Goal: Find contact information: Find contact information

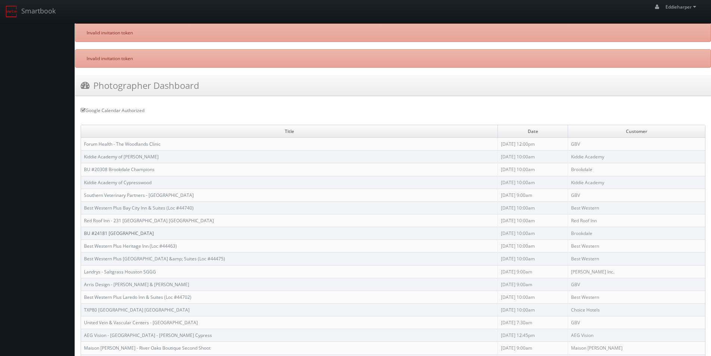
click at [130, 232] on link "BU #24181 [GEOGRAPHIC_DATA]" at bounding box center [119, 233] width 70 height 6
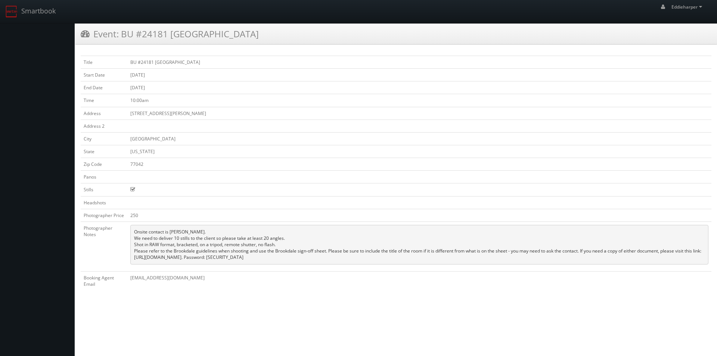
drag, startPoint x: 296, startPoint y: 263, endPoint x: 133, endPoint y: 238, distance: 164.4
click at [133, 238] on pre "Onsite contact is [PERSON_NAME]. We need to deliver 10 stills to the client so …" at bounding box center [419, 245] width 578 height 40
copy pre "Onsite contact is Lori Vale. We need to deliver 10 stills to the client so plea…"
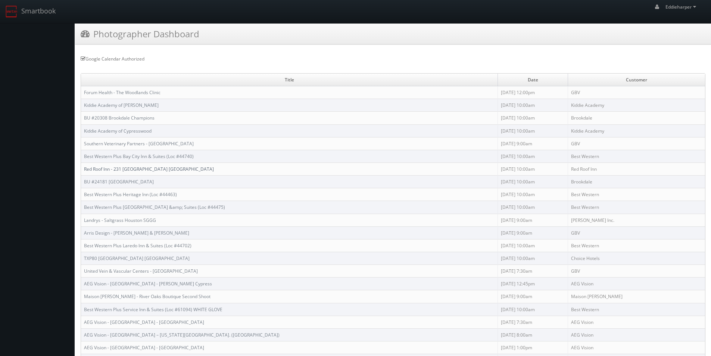
click at [153, 168] on link "Red Roof Inn - 231 Red Roof Inn Houston" at bounding box center [149, 169] width 130 height 6
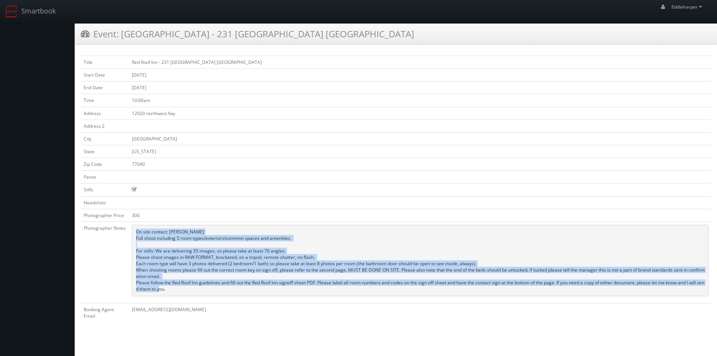
drag, startPoint x: 174, startPoint y: 289, endPoint x: 134, endPoint y: 232, distance: 70.0
click at [134, 232] on pre "On site contact: Jay Hazari Full shoot including 5 room types/exteriors/common …" at bounding box center [420, 260] width 577 height 71
copy pre "On site contact: Jay Hazari Full shoot including 5 room types/exteriors/common …"
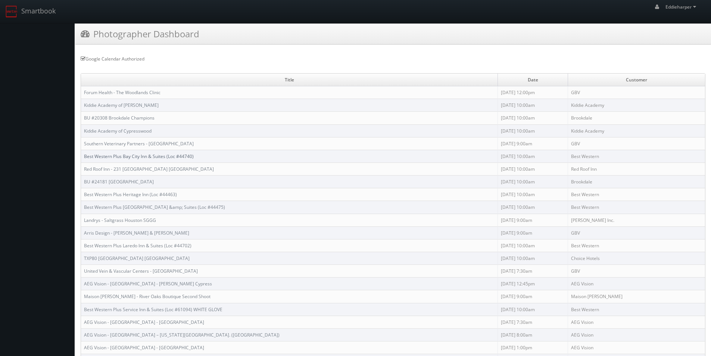
click at [117, 155] on link "Best Western Plus Bay City Inn & Suites (Loc #44740)" at bounding box center [139, 156] width 110 height 6
click at [116, 182] on link "BU #24181 [GEOGRAPHIC_DATA]" at bounding box center [119, 182] width 70 height 6
click at [164, 156] on link "Best Western Plus Bay City Inn & Suites (Loc #44740)" at bounding box center [139, 156] width 110 height 6
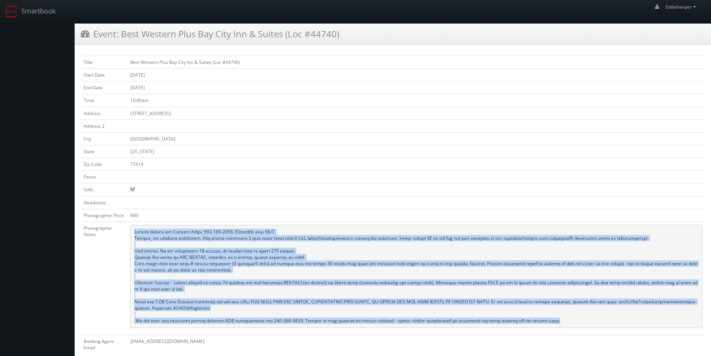
drag, startPoint x: 533, startPoint y: 321, endPoint x: 139, endPoint y: 231, distance: 404.9
click at [133, 229] on pre at bounding box center [416, 276] width 572 height 103
copy pre "Onsite contact is [PERSON_NAME], [PHONE_NUMBER]. Overnight stay 10/8. Stills, a…"
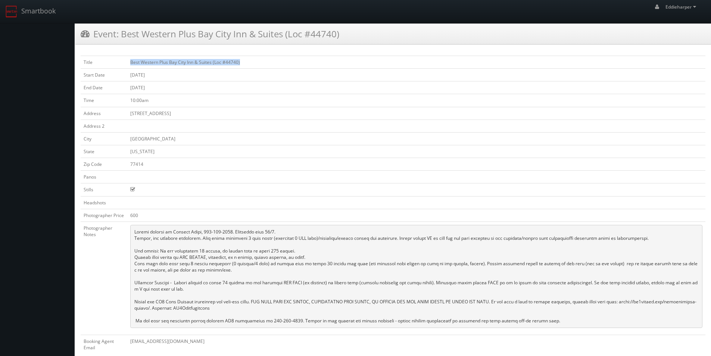
drag, startPoint x: 241, startPoint y: 62, endPoint x: 130, endPoint y: 62, distance: 110.9
click at [130, 62] on td "Best Western Plus Bay City Inn & Suites (Loc #44740)" at bounding box center [416, 62] width 578 height 13
copy td "Best Western Plus Bay City Inn & Suites (Loc #44740)"
